Goal: Check status

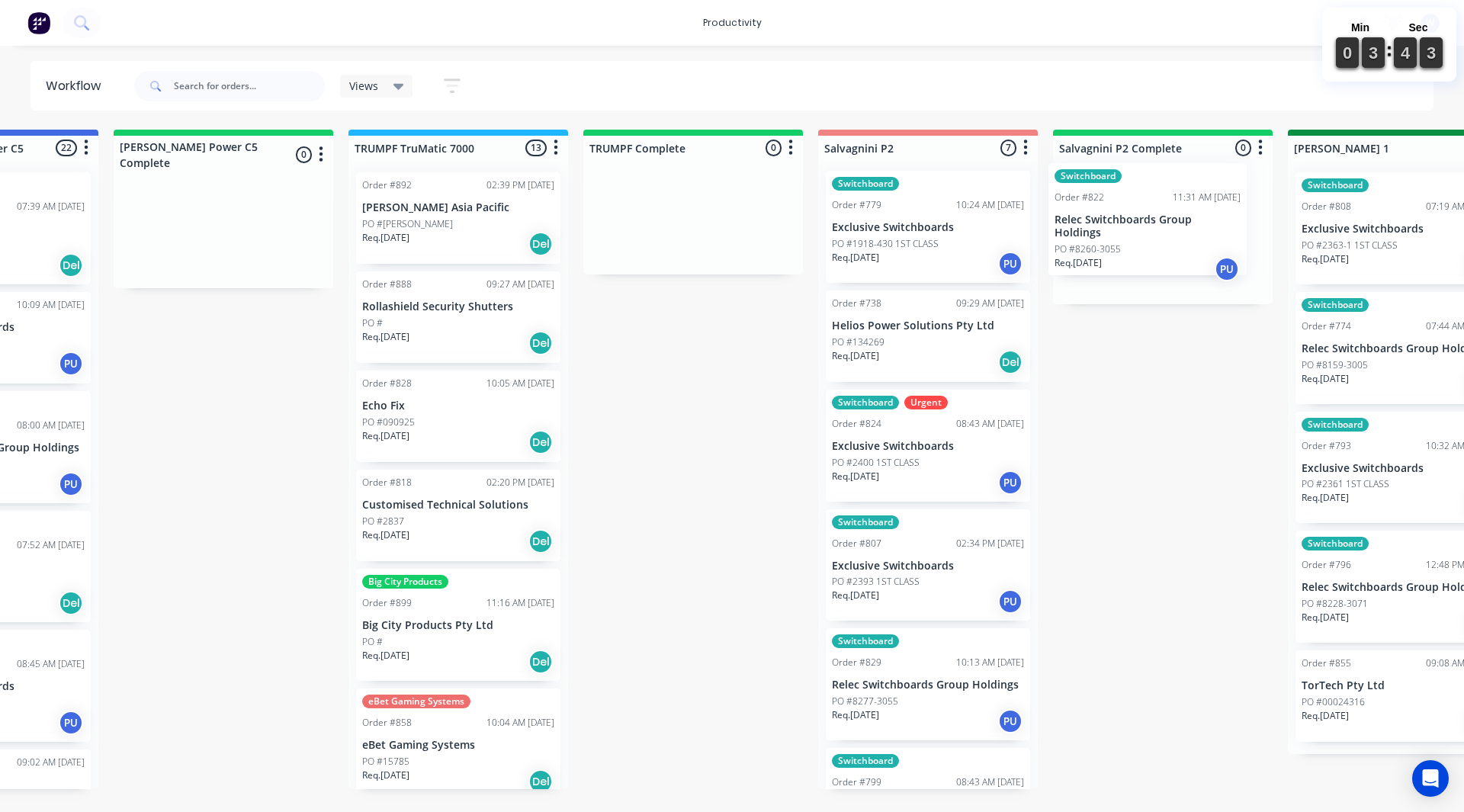
scroll to position [0, 1569]
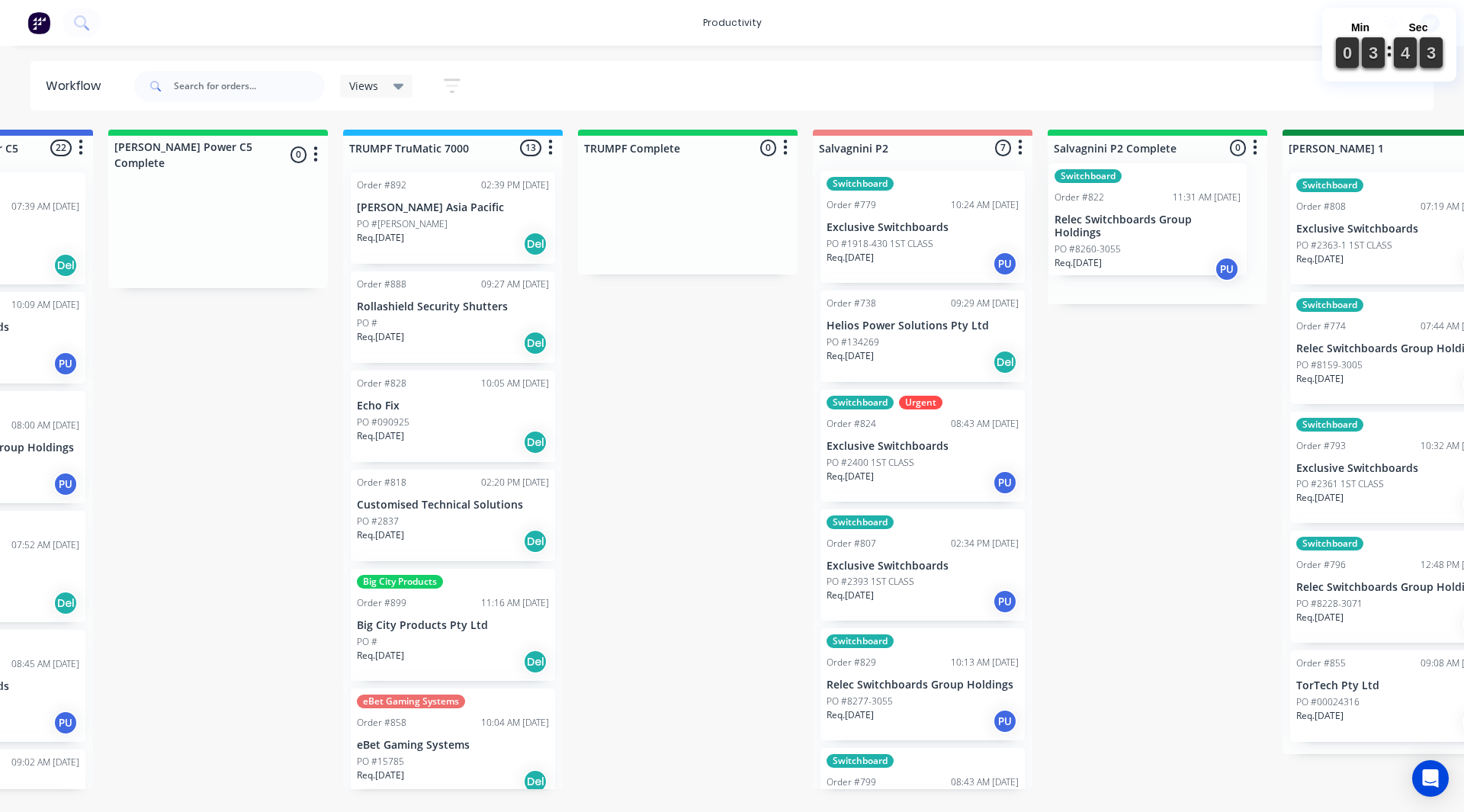
drag, startPoint x: 902, startPoint y: 710, endPoint x: 1093, endPoint y: 235, distance: 512.0
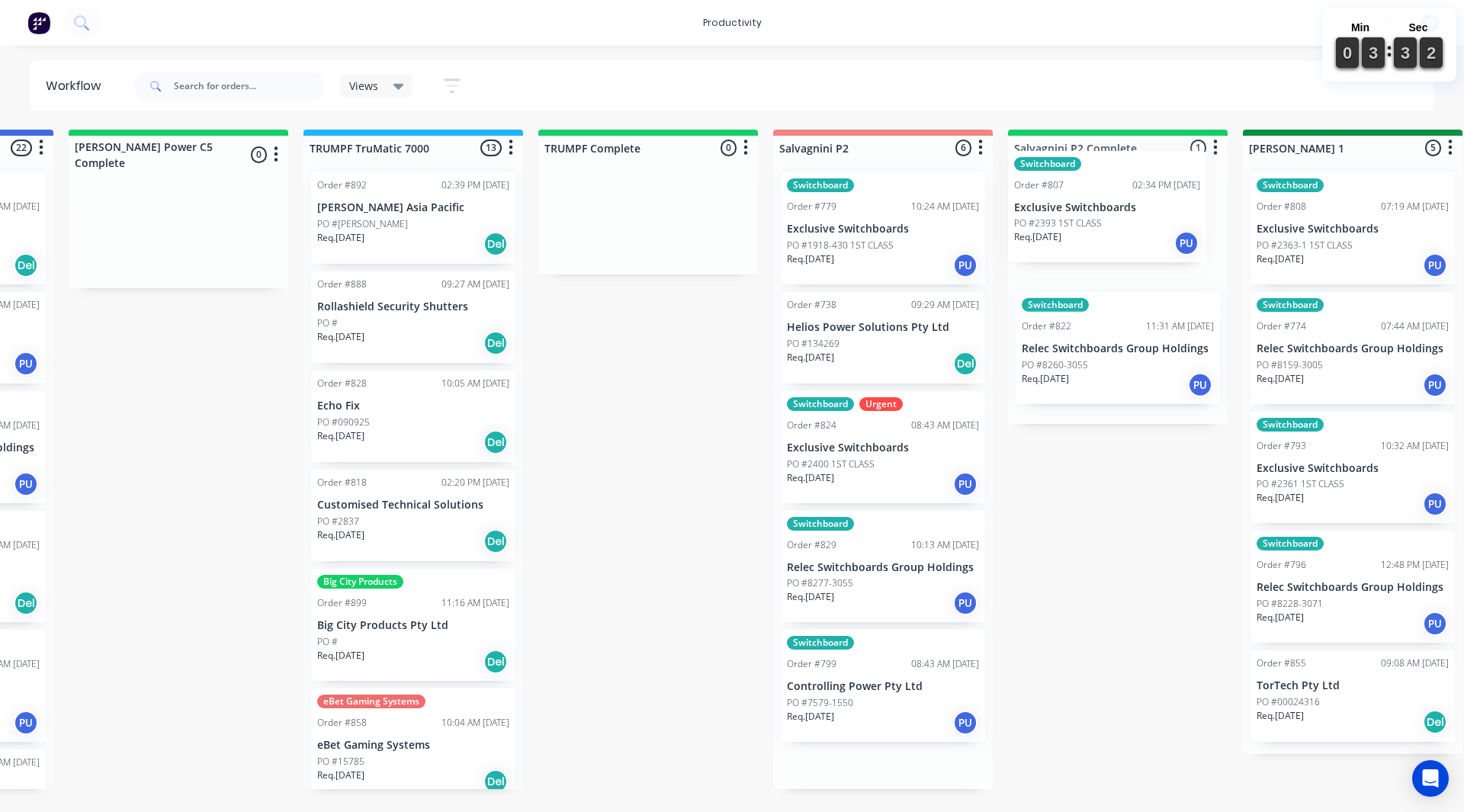
scroll to position [0, 1614]
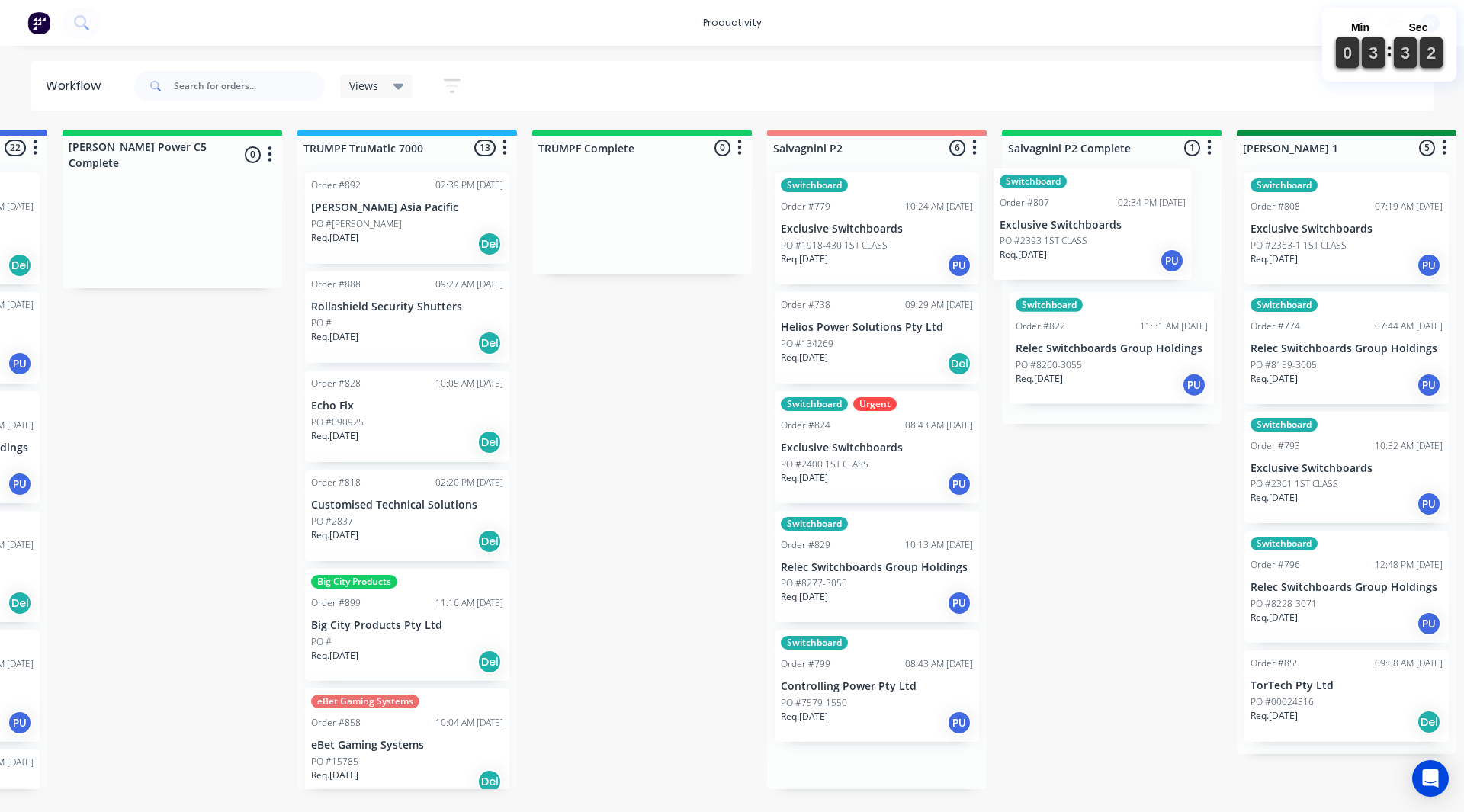
drag, startPoint x: 878, startPoint y: 580, endPoint x: 1056, endPoint y: 237, distance: 386.4
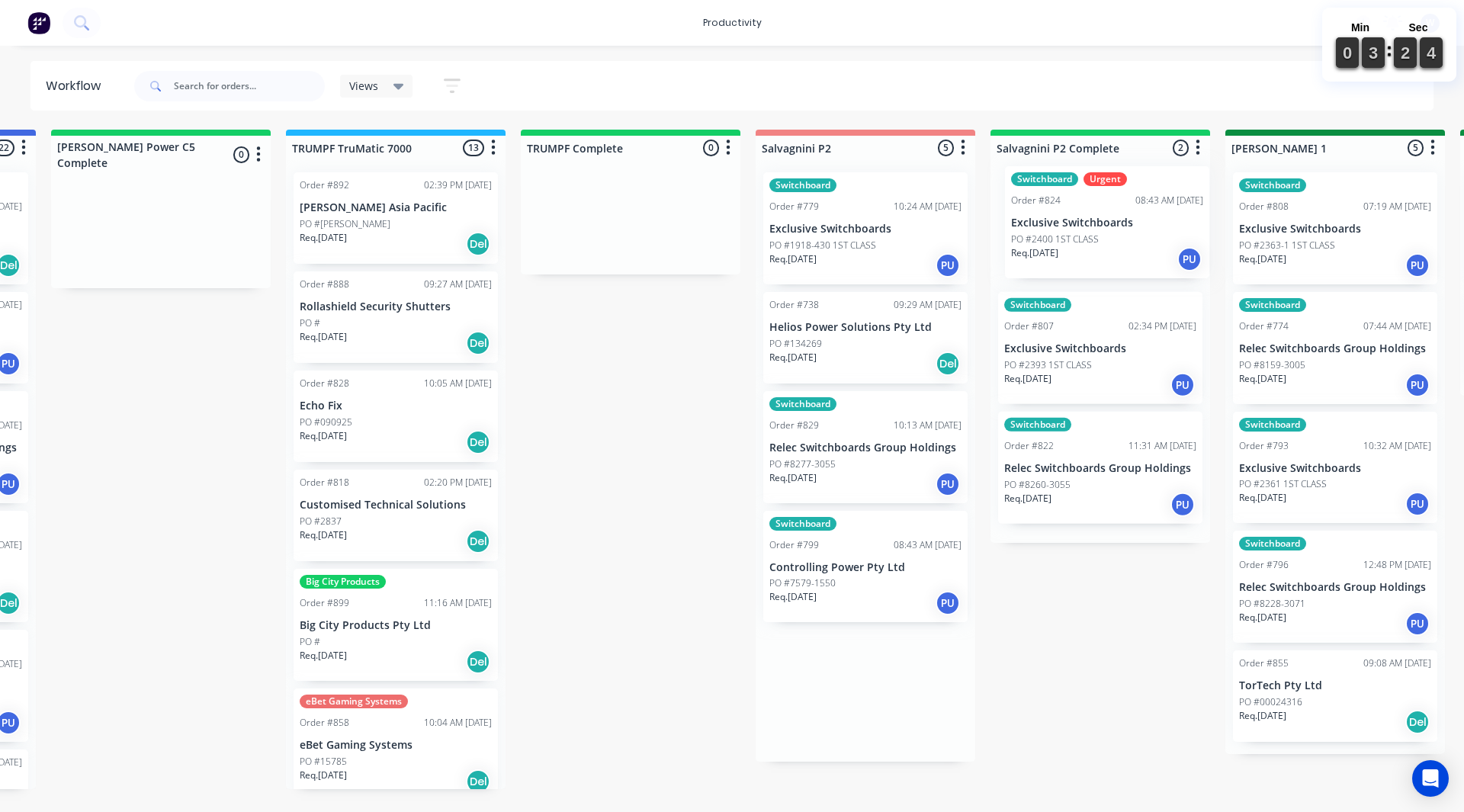
scroll to position [0, 1632]
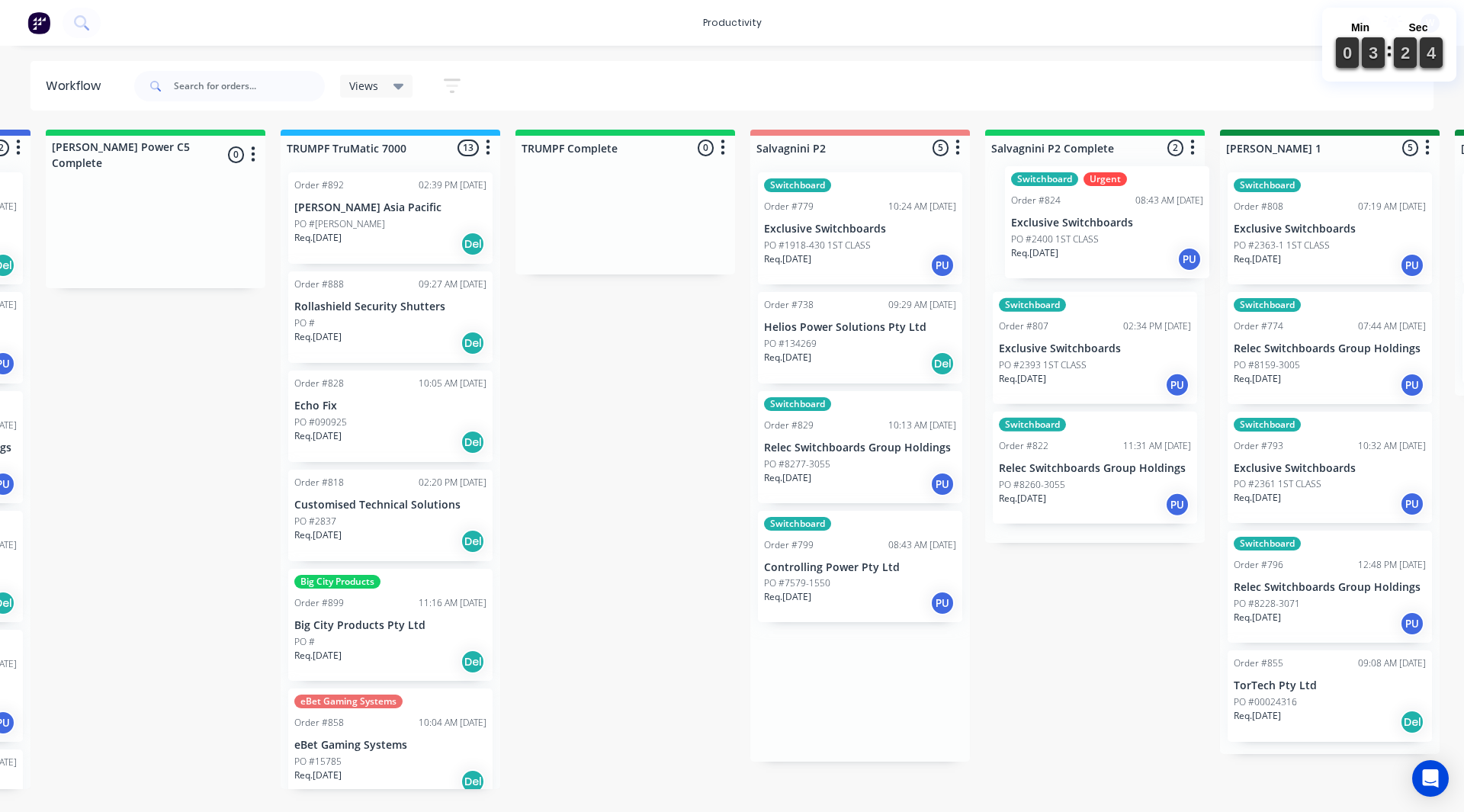
drag, startPoint x: 802, startPoint y: 459, endPoint x: 1036, endPoint y: 233, distance: 325.3
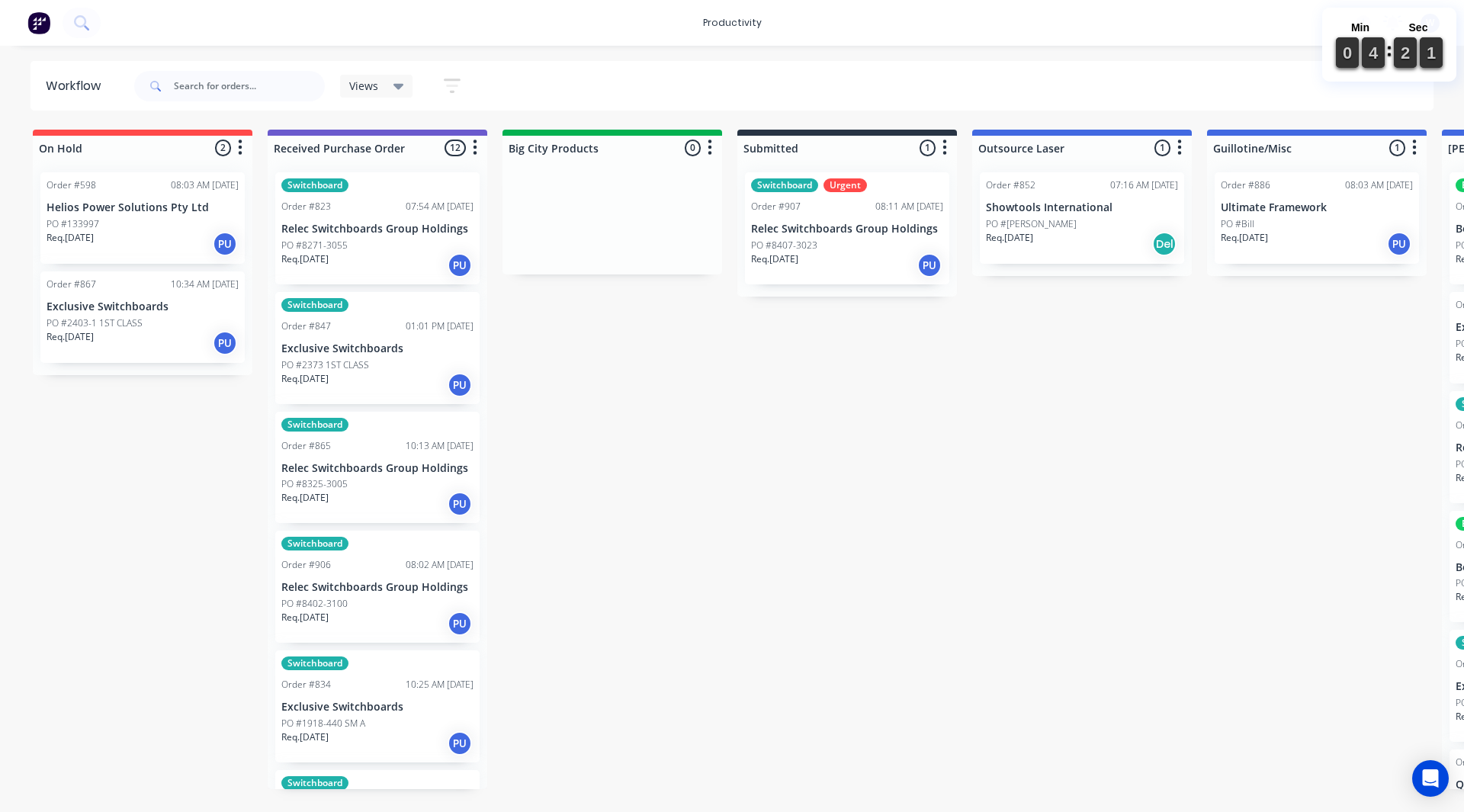
drag, startPoint x: 938, startPoint y: 751, endPoint x: 939, endPoint y: 620, distance: 131.0
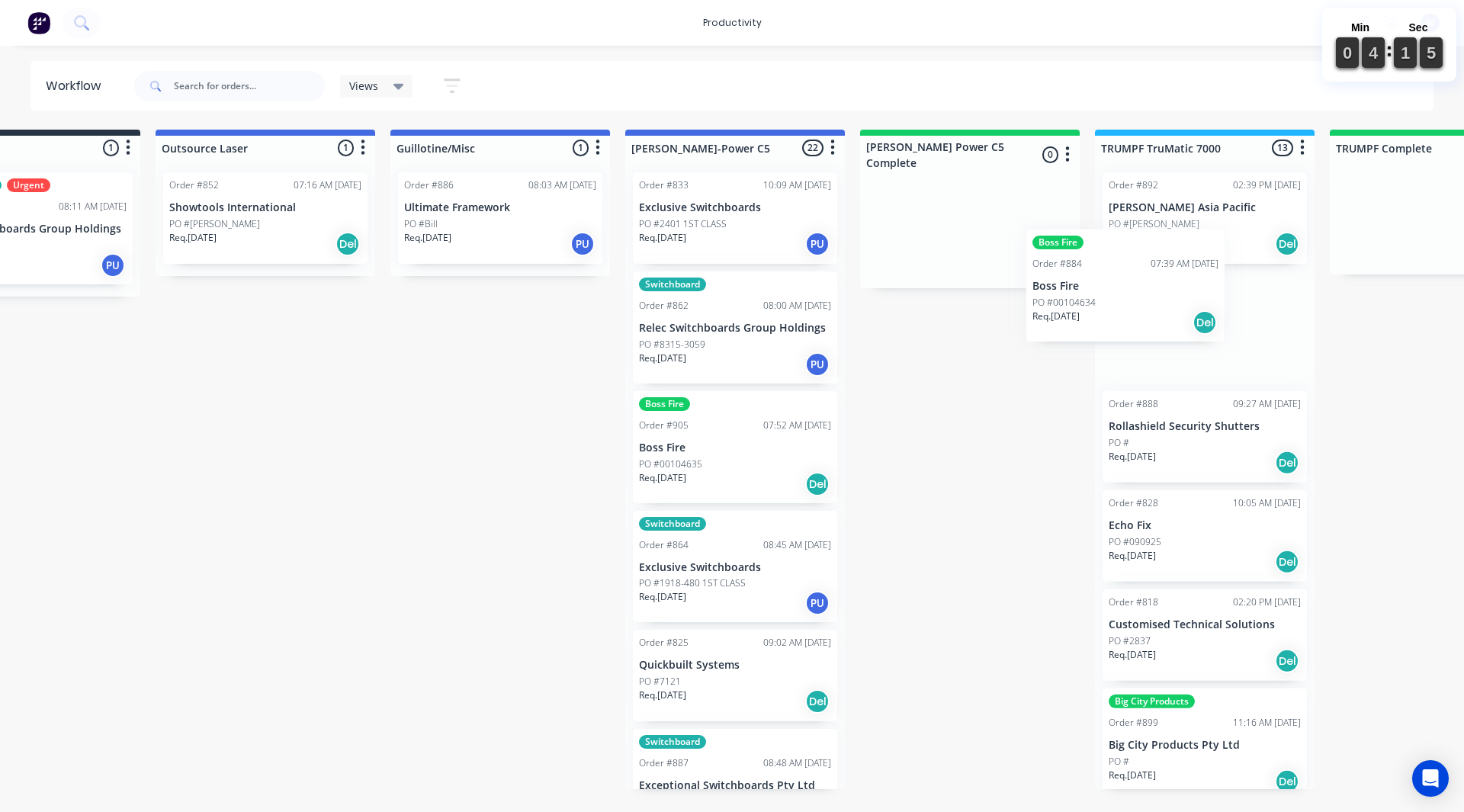
scroll to position [0, 818]
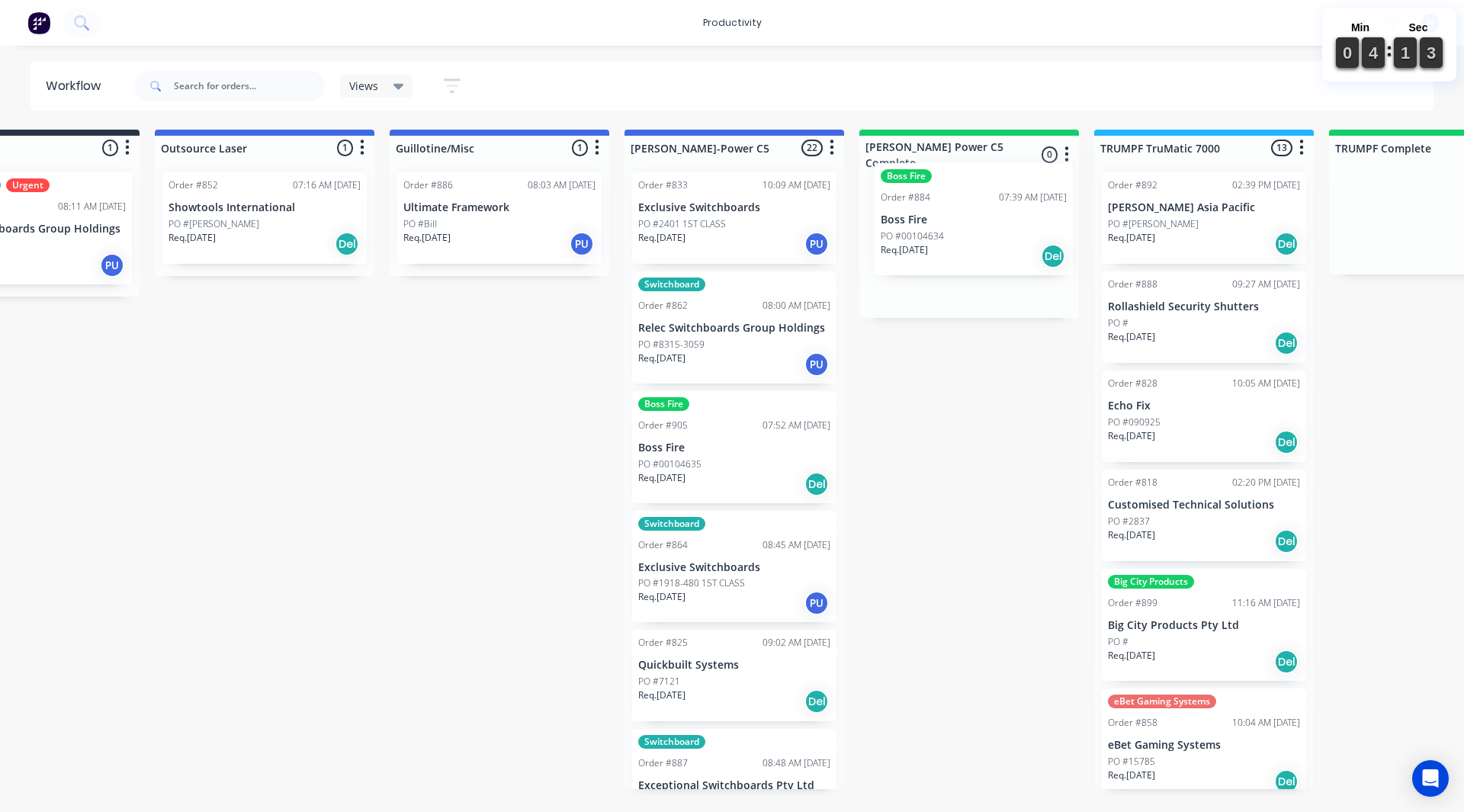
drag, startPoint x: 907, startPoint y: 249, endPoint x: 889, endPoint y: 321, distance: 74.2
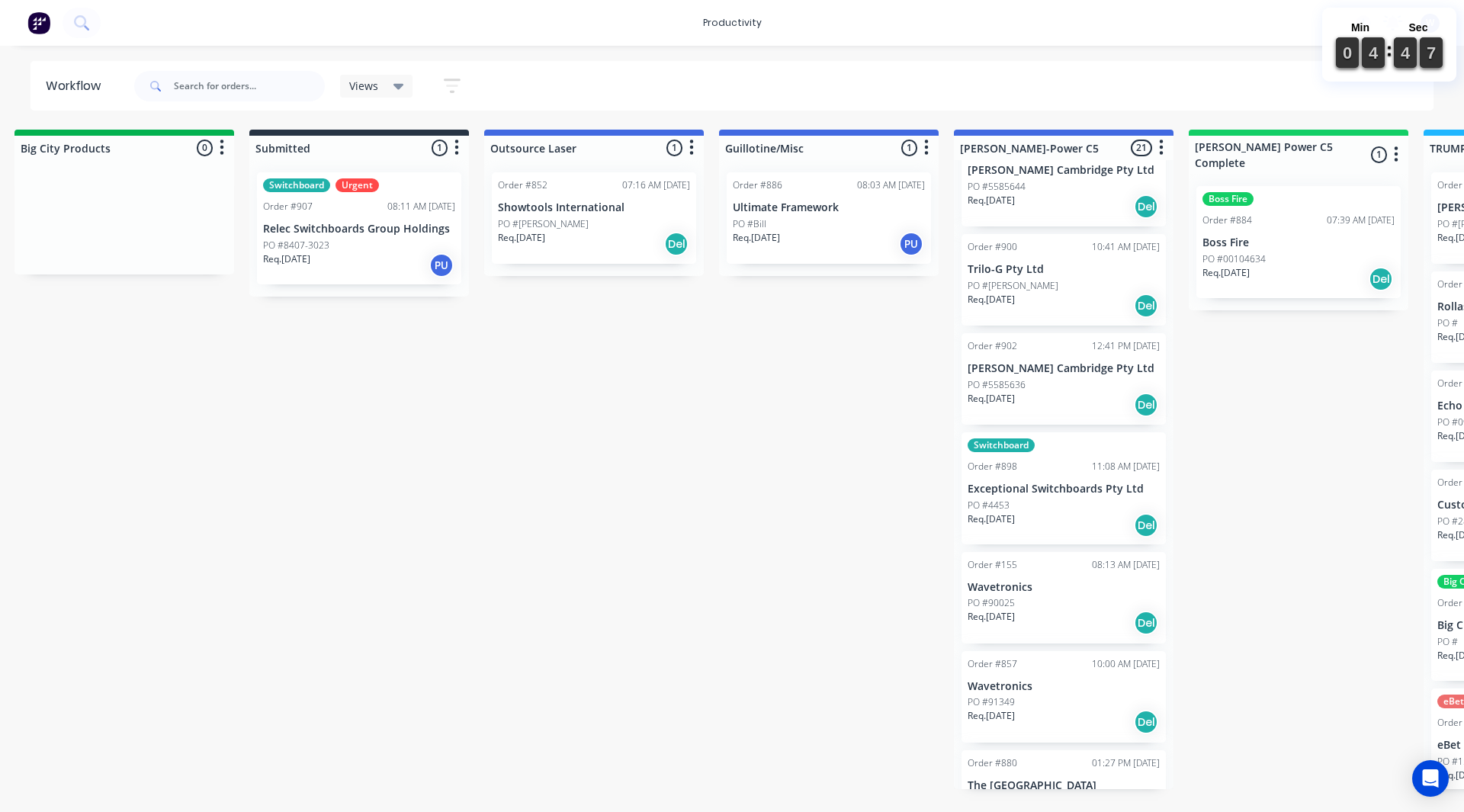
scroll to position [1621, 0]
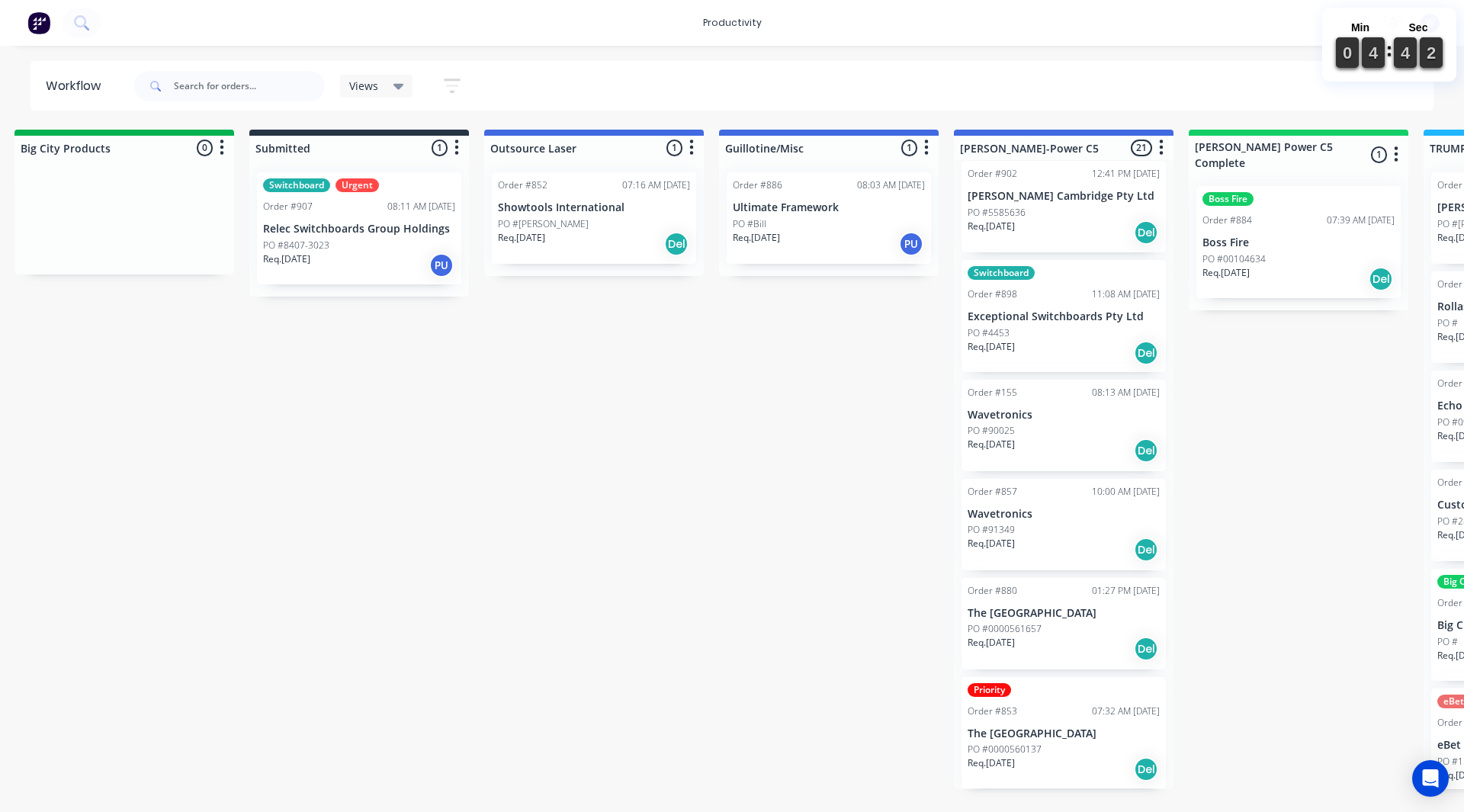
click at [1078, 642] on div "Req. 30/11/25 Del" at bounding box center [1063, 648] width 192 height 26
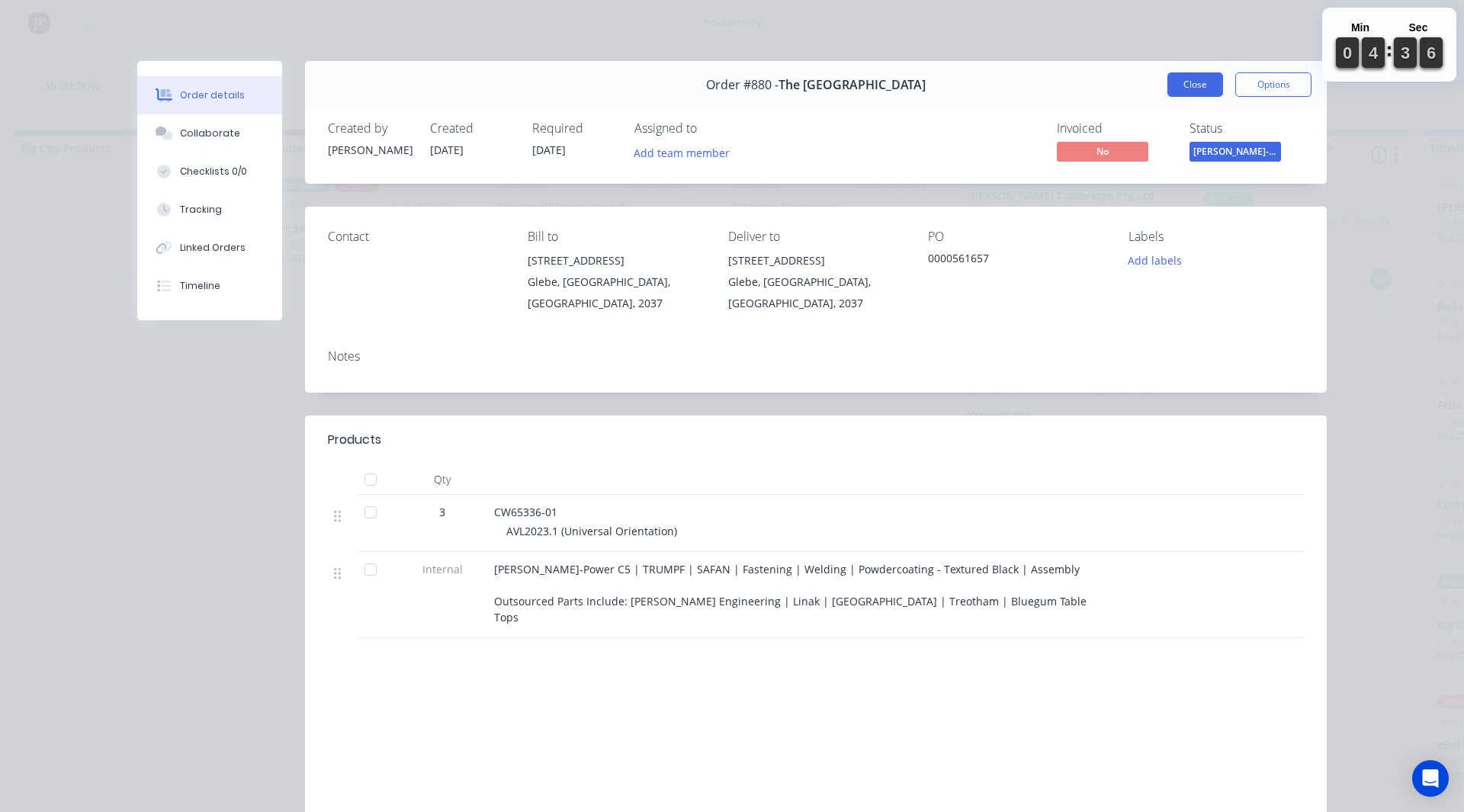
click at [1198, 92] on button "Close" at bounding box center [1195, 85] width 56 height 25
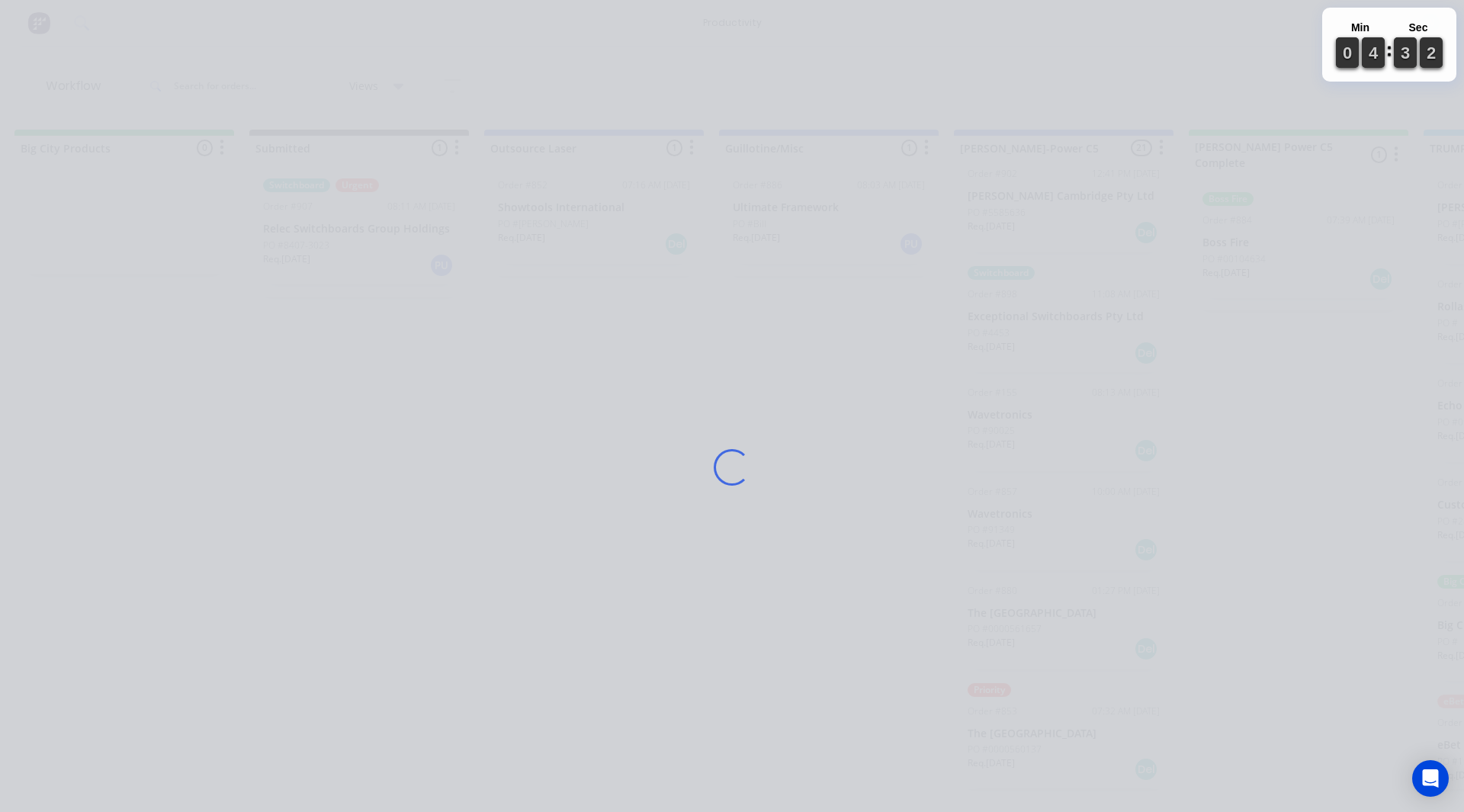
click at [1075, 763] on div "Loading..." at bounding box center [732, 467] width 1220 height 812
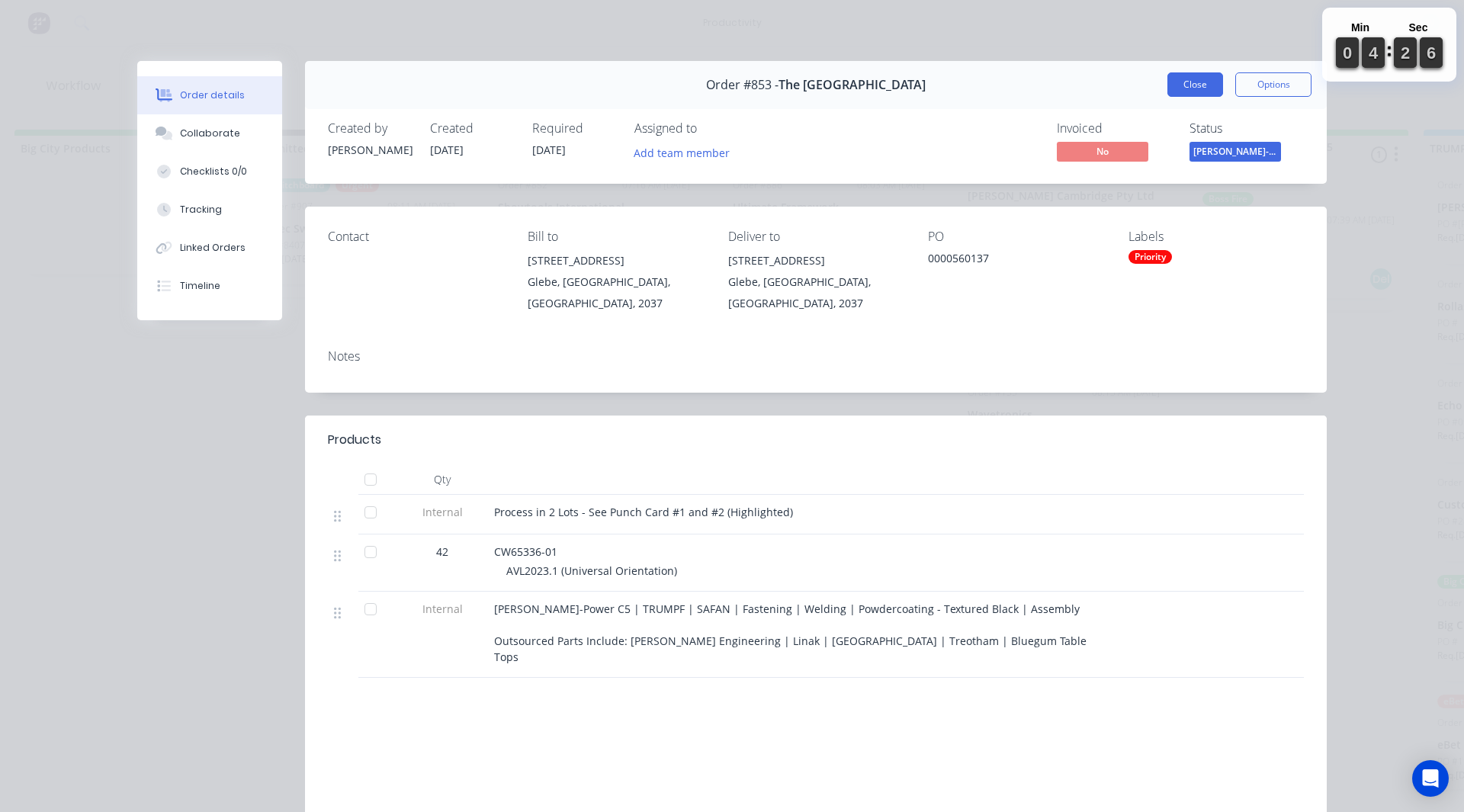
click at [1202, 85] on button "Close" at bounding box center [1195, 85] width 56 height 25
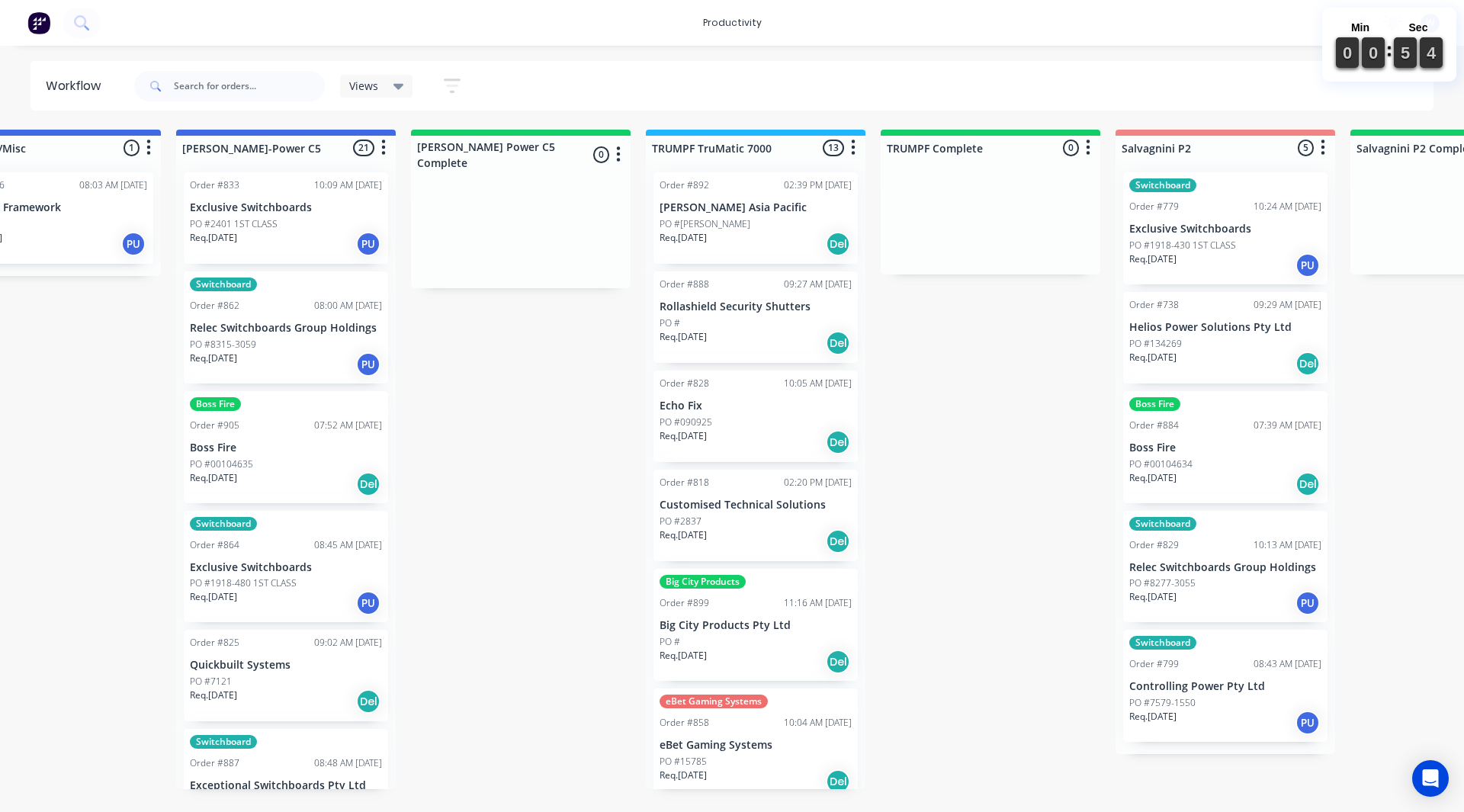
scroll to position [0, 1312]
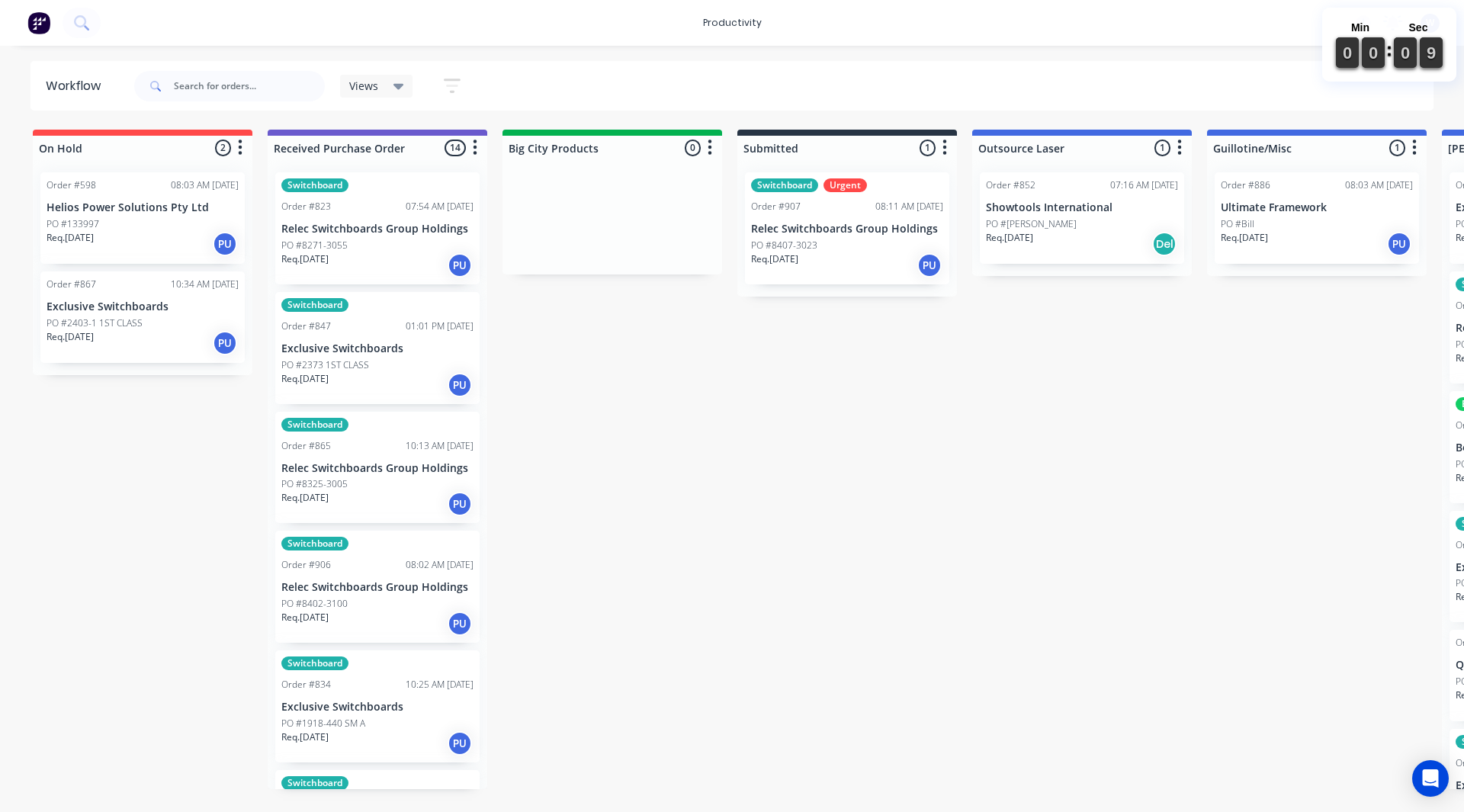
drag, startPoint x: 0, startPoint y: 0, endPoint x: 795, endPoint y: 564, distance: 974.7
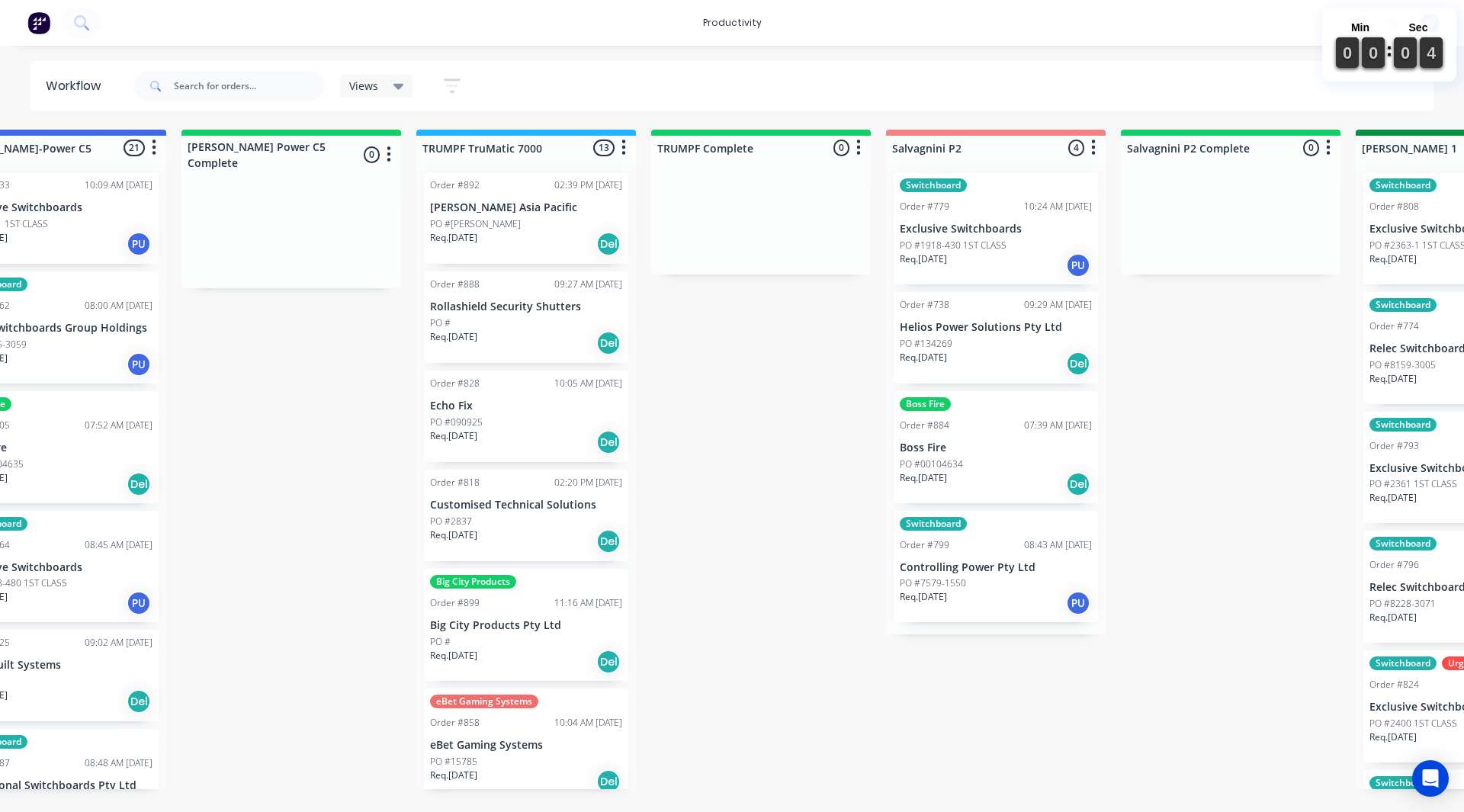
scroll to position [0, 1490]
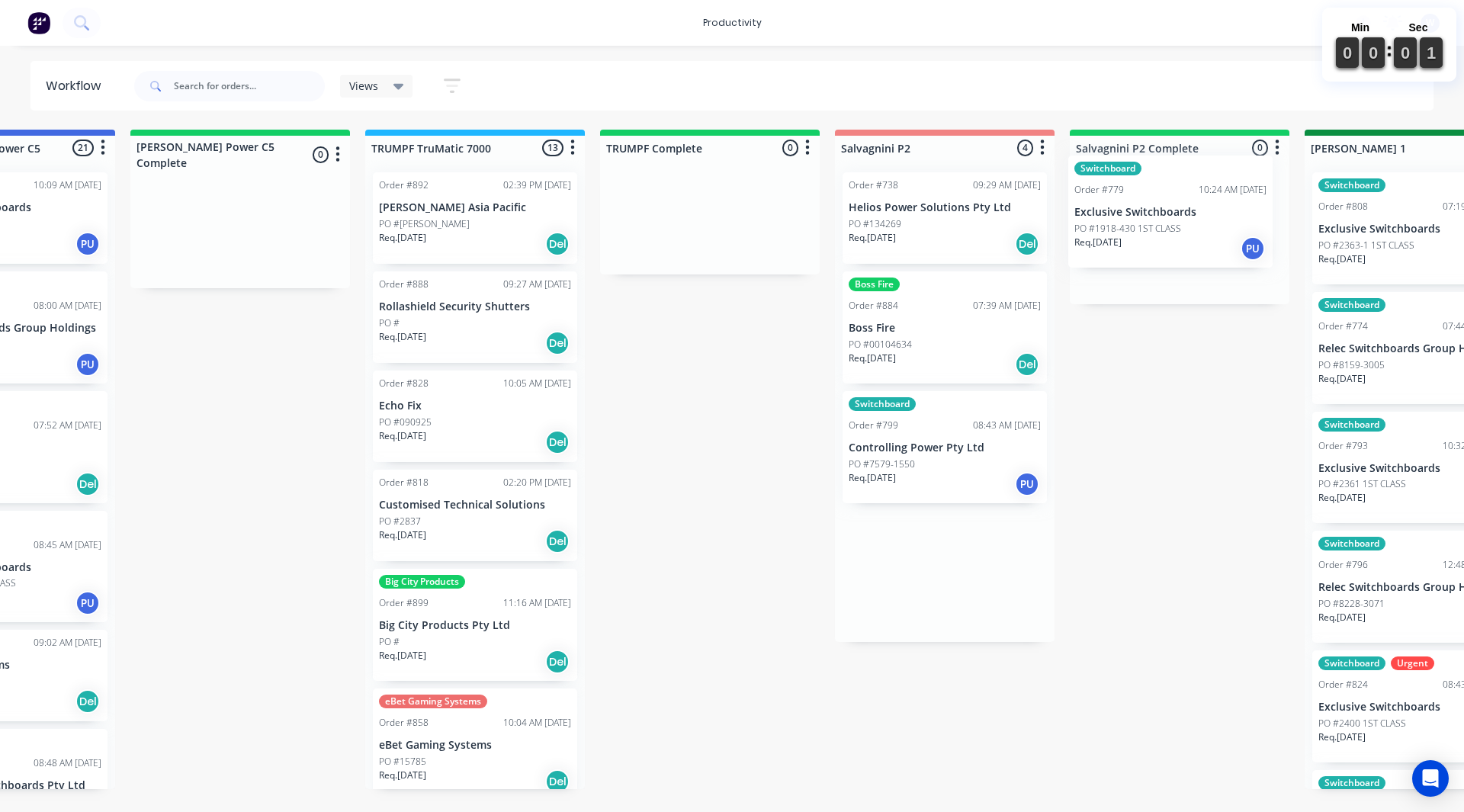
drag, startPoint x: 966, startPoint y: 237, endPoint x: 1141, endPoint y: 220, distance: 175.8
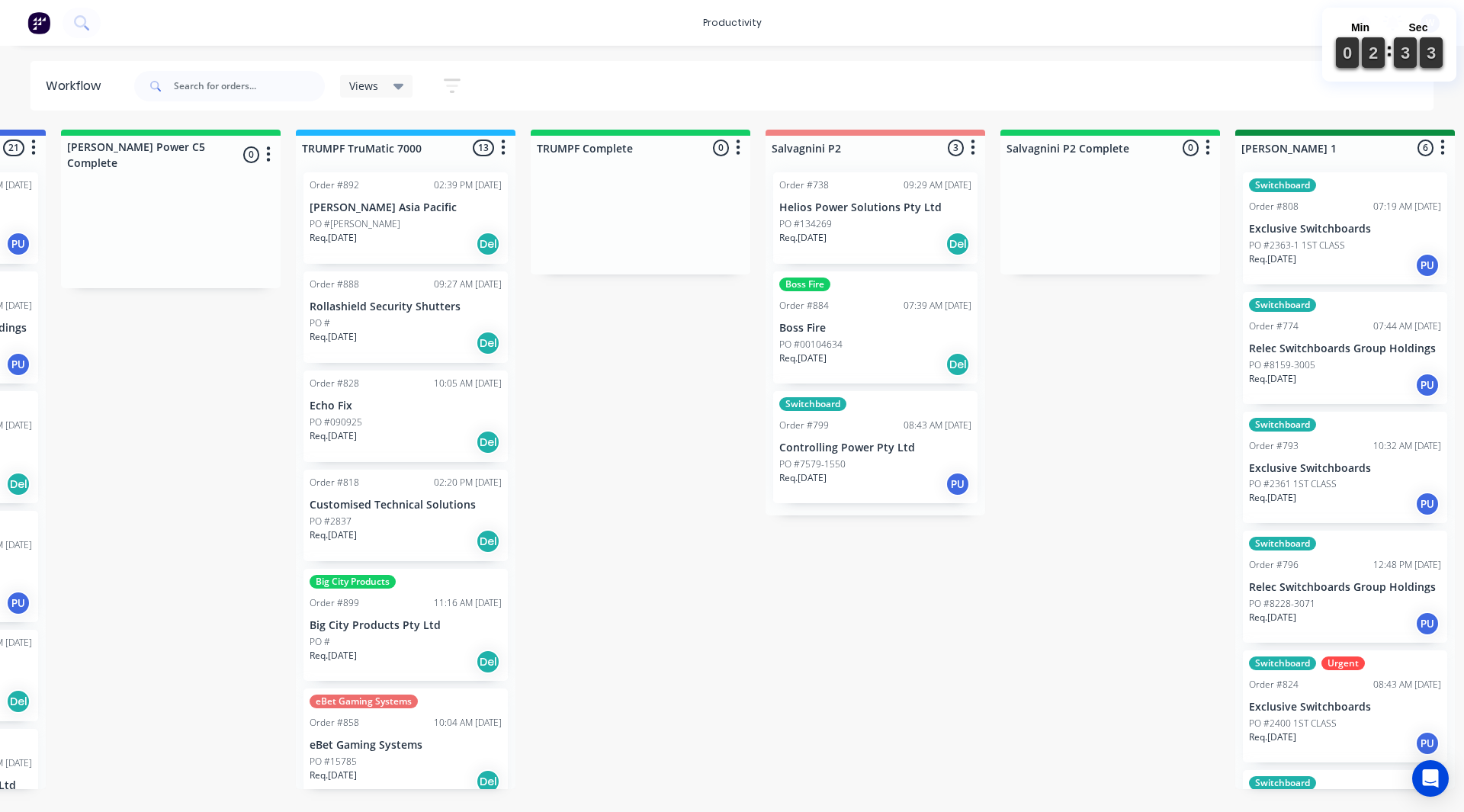
scroll to position [0, 1878]
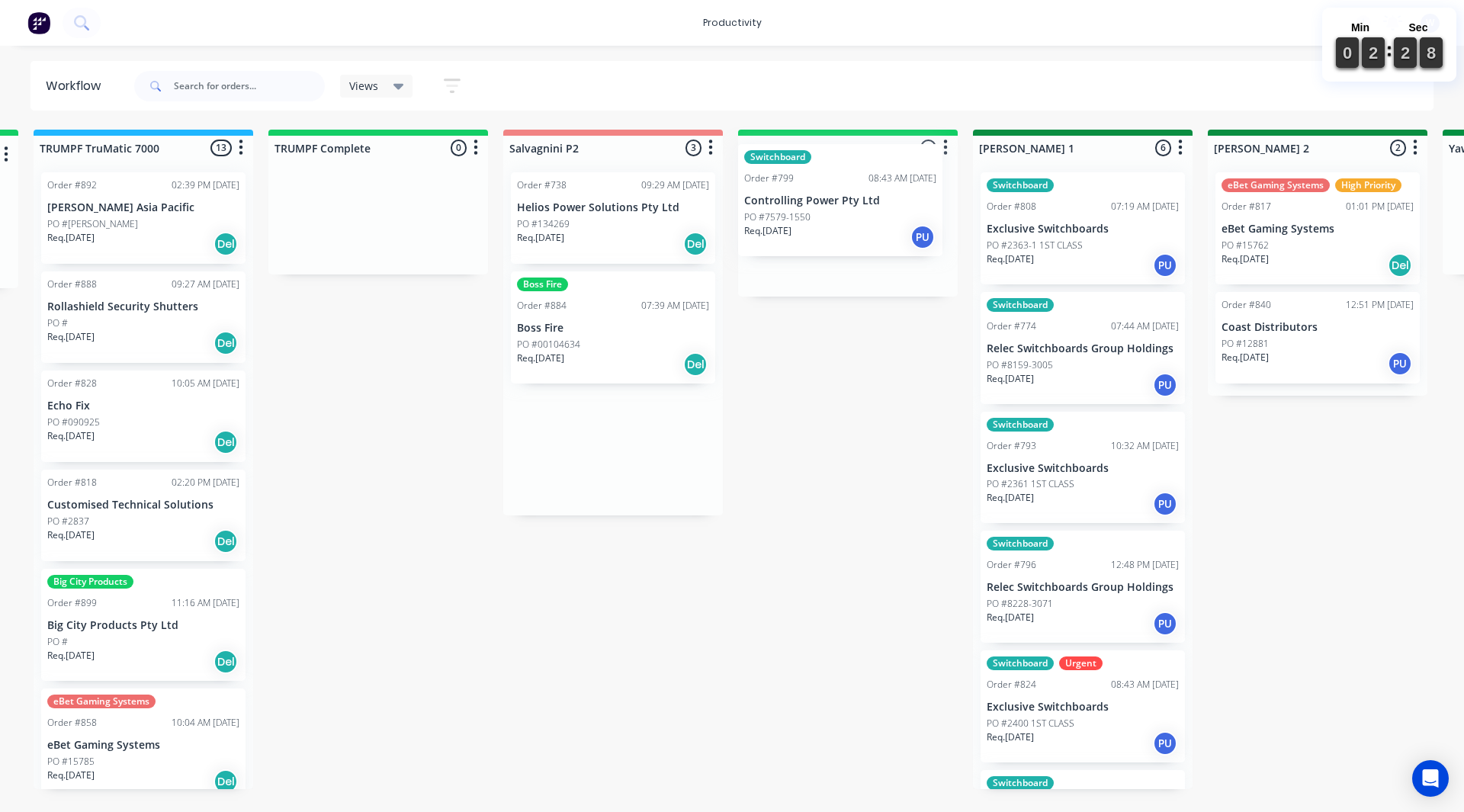
drag, startPoint x: 558, startPoint y: 458, endPoint x: 793, endPoint y: 209, distance: 342.4
